Goal: Check status

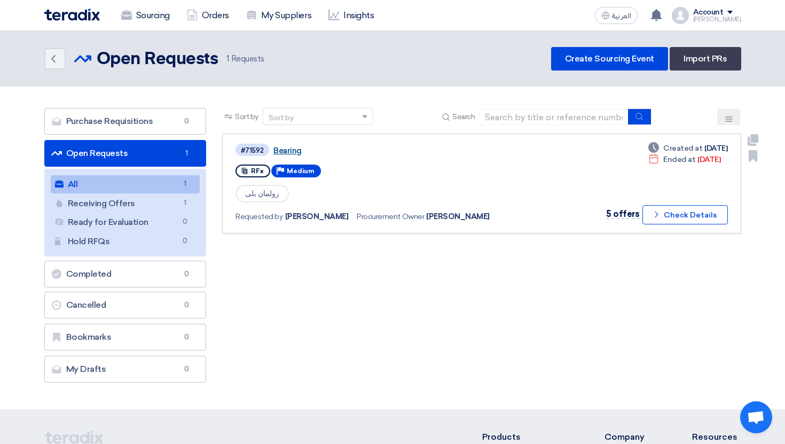
click at [289, 150] on link "Bearing" at bounding box center [406, 151] width 267 height 10
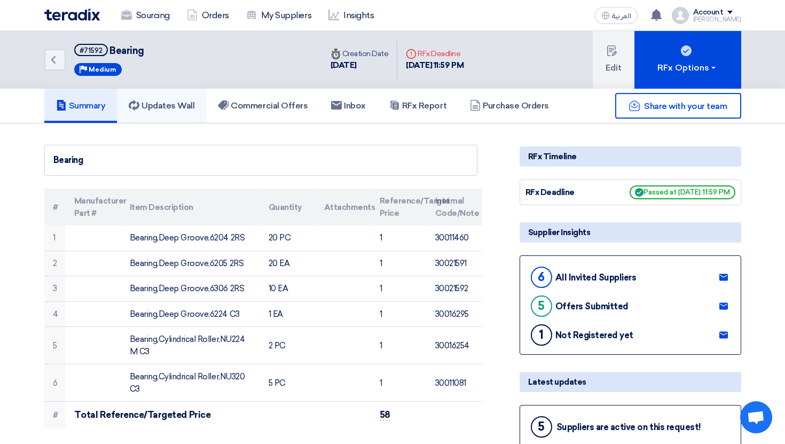
click at [187, 100] on h5 "Updates Wall" at bounding box center [162, 105] width 66 height 11
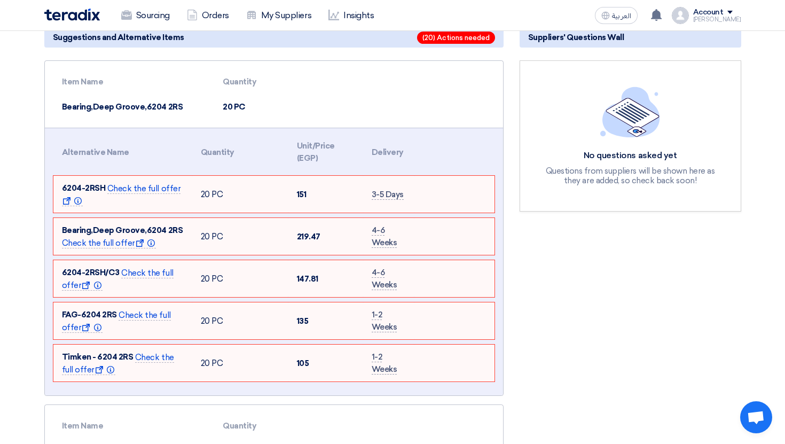
scroll to position [141, 0]
